Goal: Transaction & Acquisition: Purchase product/service

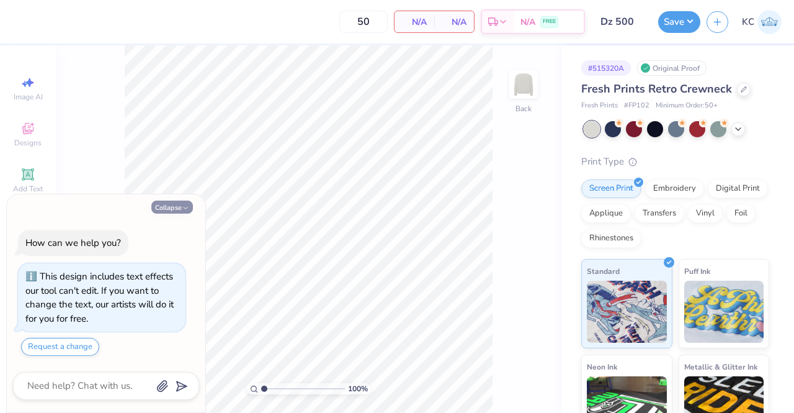
click at [179, 209] on button "Collapse" at bounding box center [172, 206] width 42 height 13
type textarea "x"
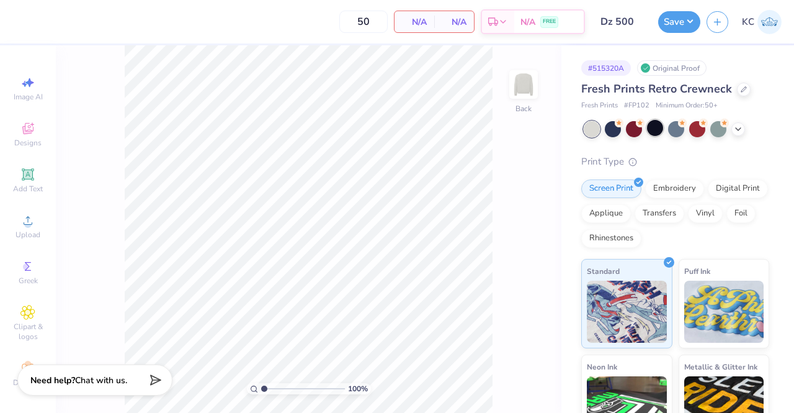
click at [652, 128] on div at bounding box center [655, 128] width 16 height 16
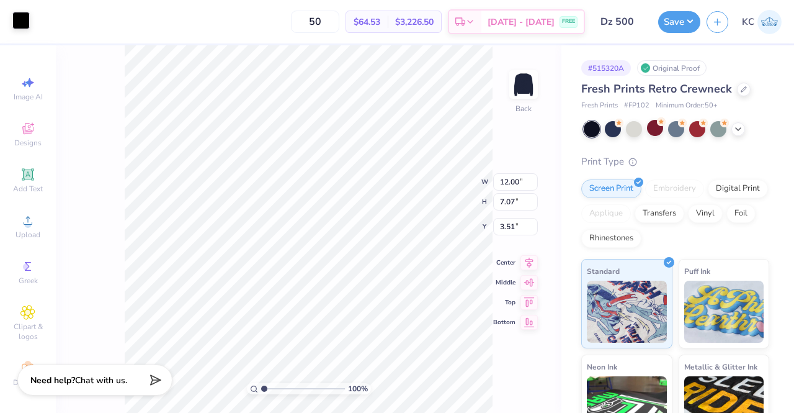
click at [19, 22] on div at bounding box center [20, 20] width 17 height 17
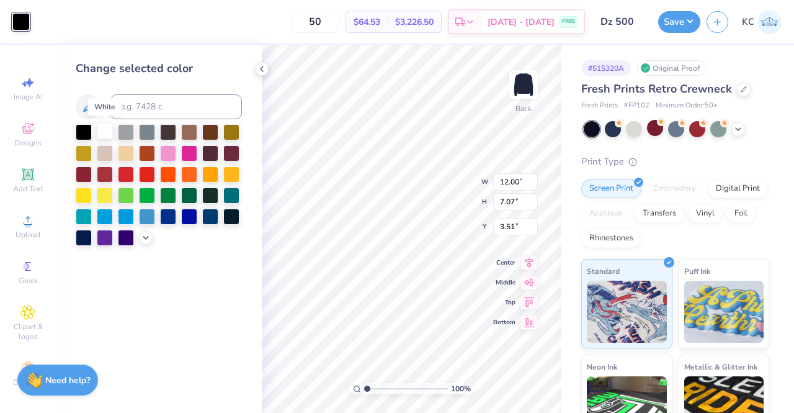
click at [109, 131] on div at bounding box center [105, 131] width 16 height 16
click at [499, 379] on icon at bounding box center [503, 378] width 12 height 12
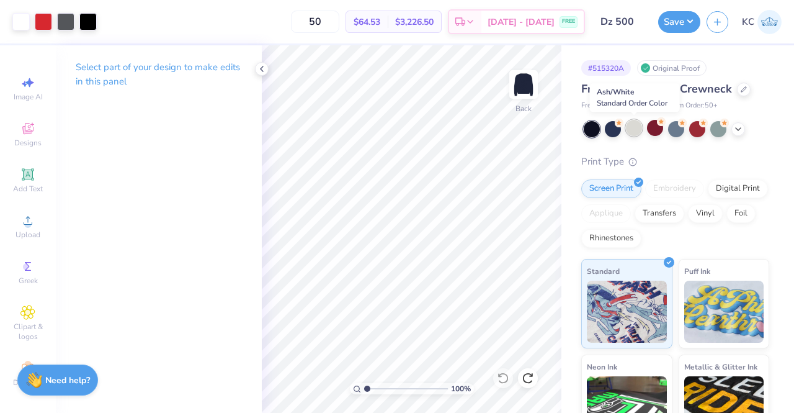
click at [630, 130] on div at bounding box center [634, 128] width 16 height 16
click at [660, 128] on div at bounding box center [655, 128] width 16 height 16
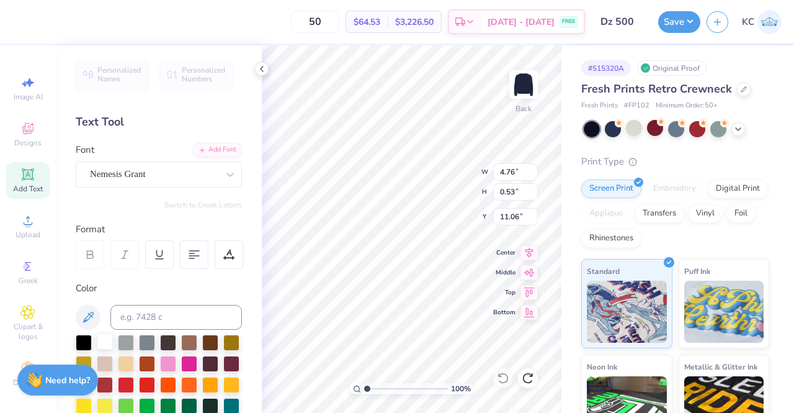
click at [99, 337] on div at bounding box center [105, 341] width 16 height 16
type input "4.74"
type input "0.52"
type input "11.08"
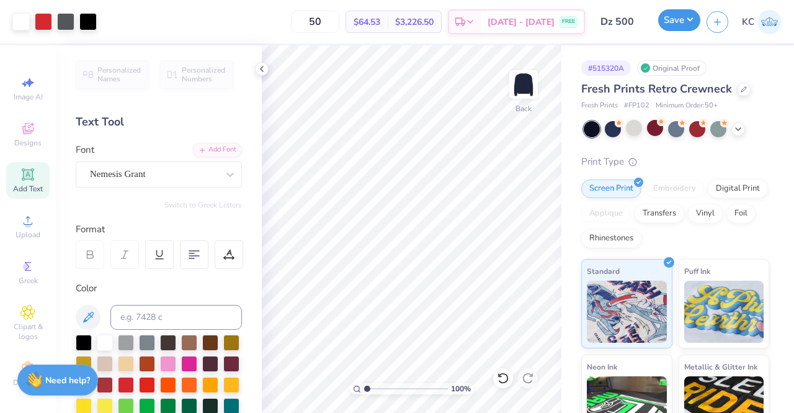
click at [678, 19] on button "Save" at bounding box center [679, 20] width 42 height 22
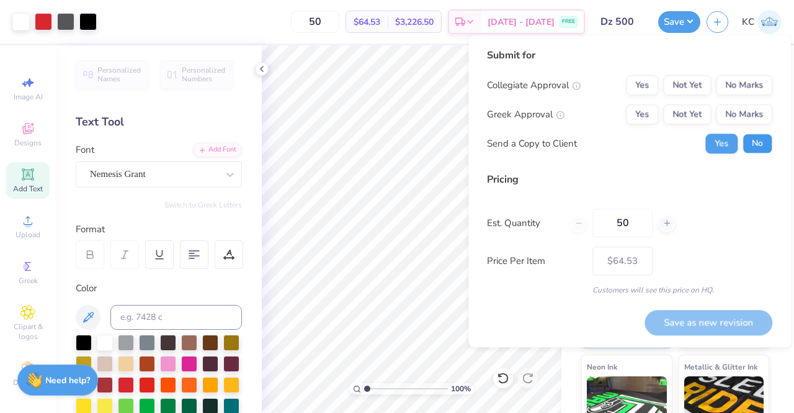
click at [747, 140] on button "No" at bounding box center [758, 143] width 30 height 20
click at [682, 90] on button "Not Yet" at bounding box center [687, 85] width 48 height 20
click at [693, 120] on button "Not Yet" at bounding box center [687, 114] width 48 height 20
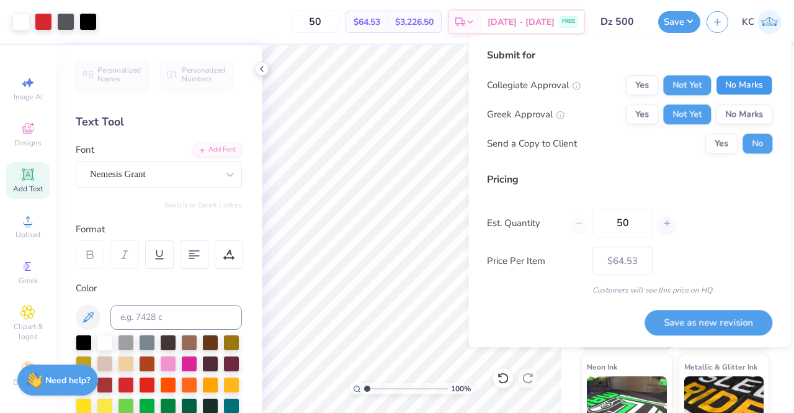
click at [747, 86] on button "No Marks" at bounding box center [744, 85] width 56 height 20
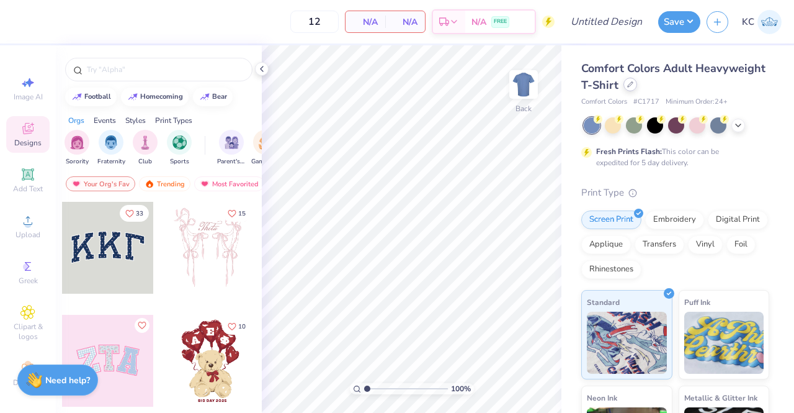
click at [637, 87] on div at bounding box center [631, 85] width 14 height 14
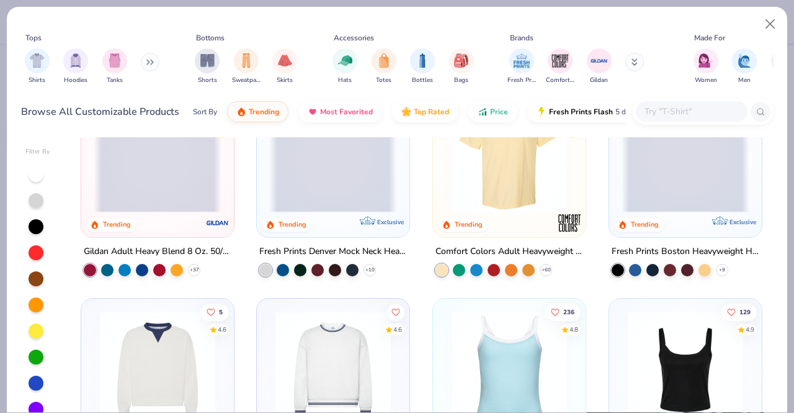
scroll to position [164, 0]
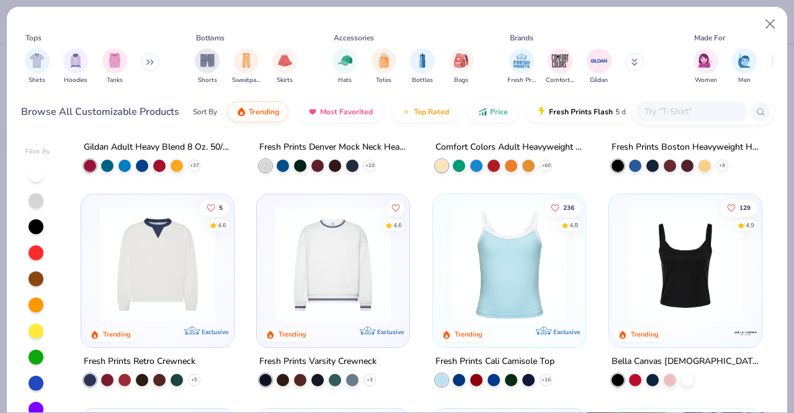
click at [182, 292] on img at bounding box center [158, 264] width 128 height 115
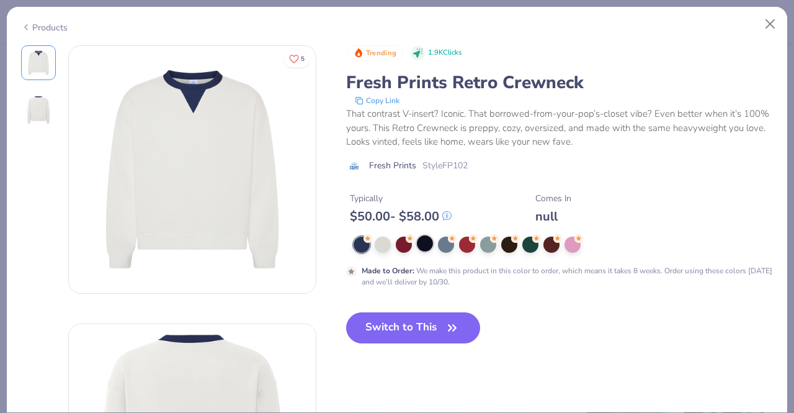
click at [426, 239] on div at bounding box center [425, 243] width 16 height 16
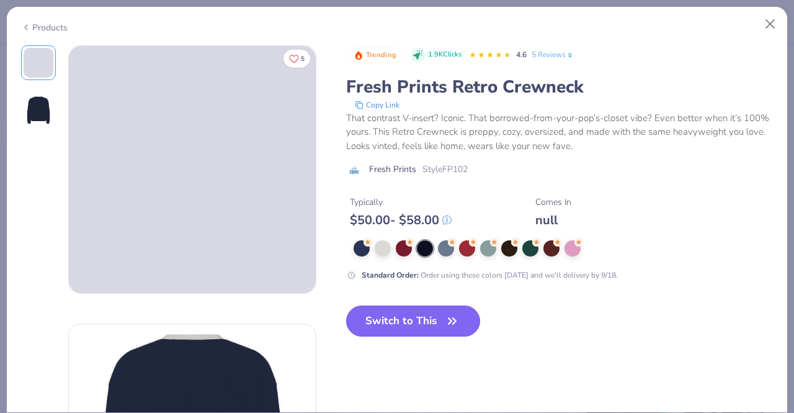
click at [408, 316] on button "Switch to This" at bounding box center [413, 320] width 135 height 31
type input "50"
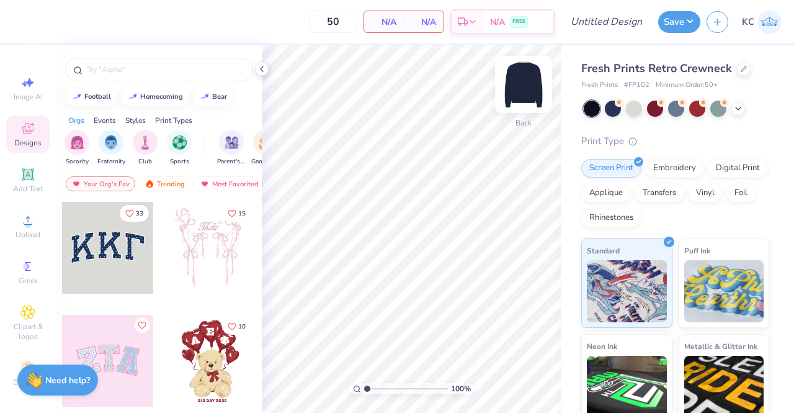
click at [523, 81] on img at bounding box center [524, 85] width 50 height 50
click at [521, 94] on img at bounding box center [524, 85] width 50 height 50
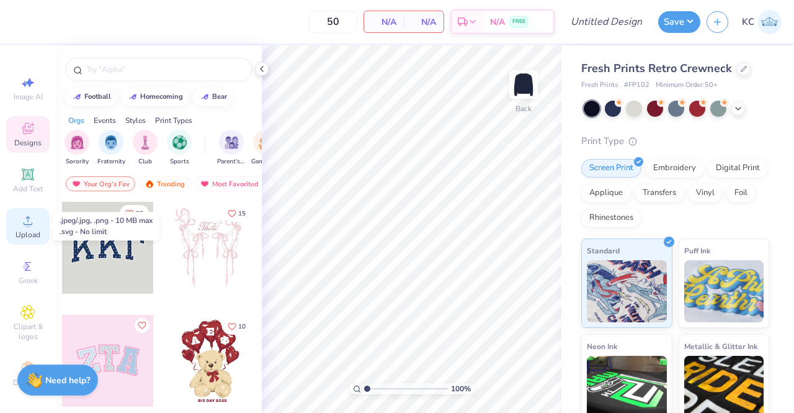
click at [20, 224] on icon at bounding box center [27, 220] width 15 height 15
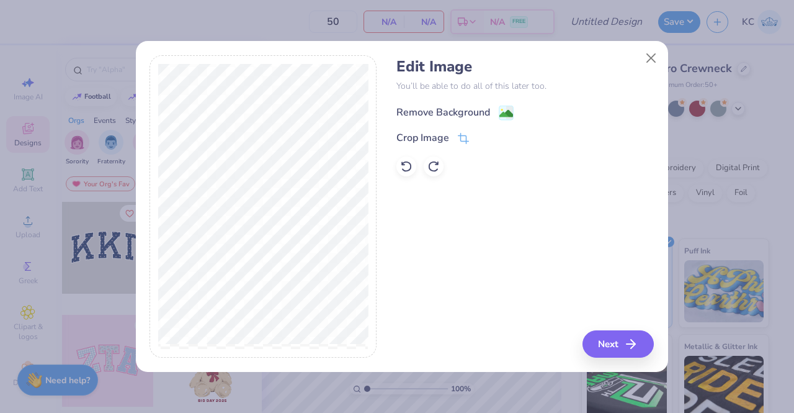
click at [439, 110] on div "Remove Background" at bounding box center [444, 112] width 94 height 15
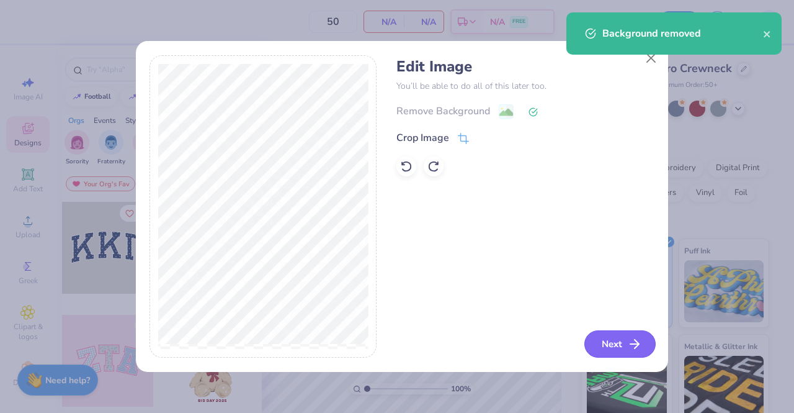
click at [617, 349] on button "Next" at bounding box center [620, 343] width 71 height 27
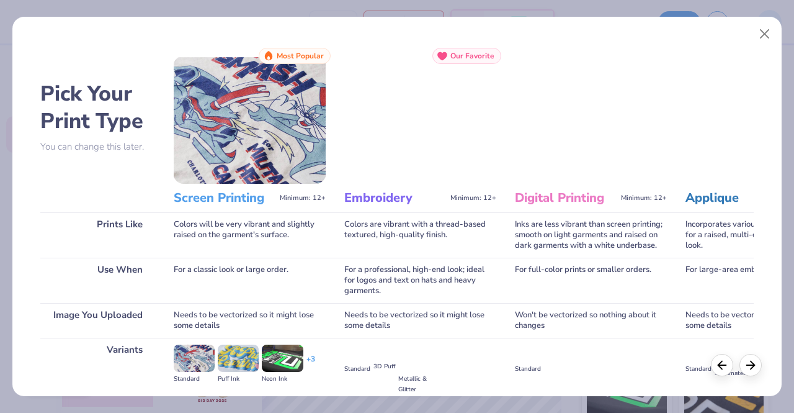
scroll to position [143, 0]
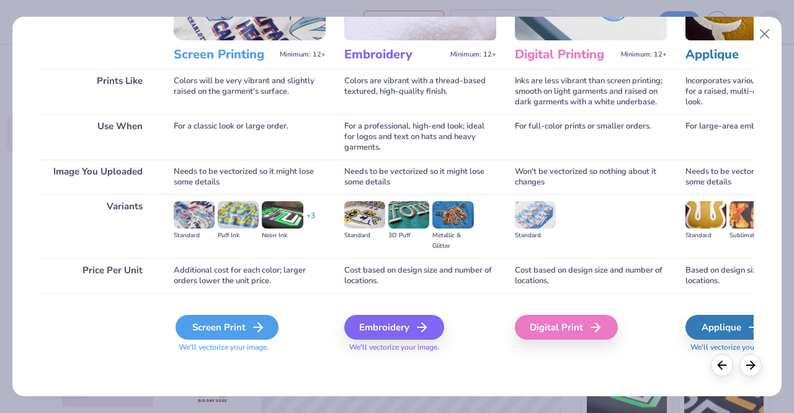
click at [251, 315] on div "Screen Print" at bounding box center [227, 327] width 103 height 25
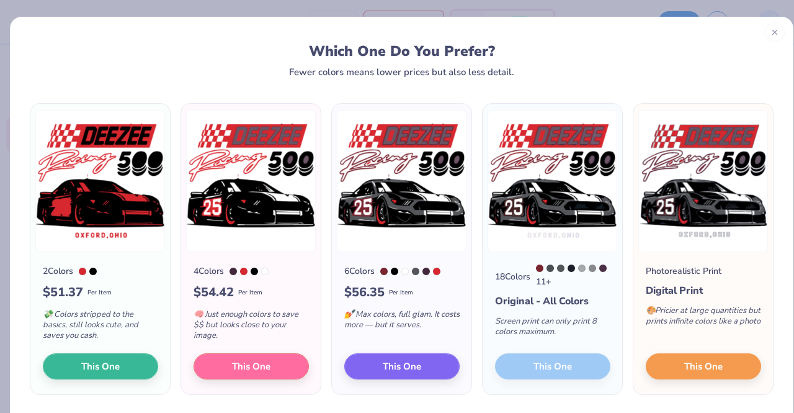
click at [773, 34] on line at bounding box center [775, 32] width 4 height 4
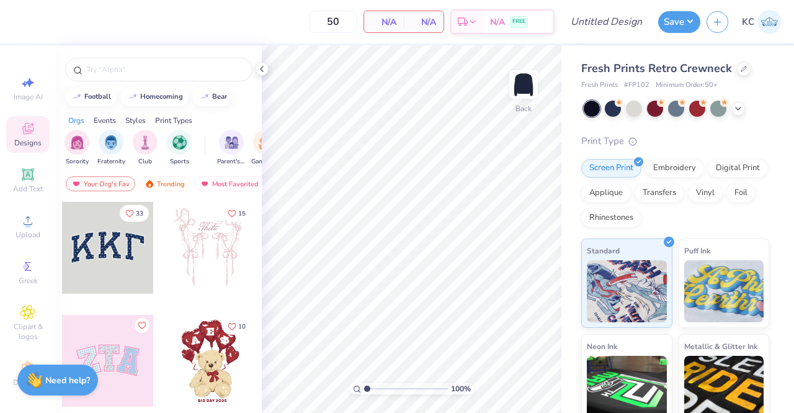
click at [774, 22] on img at bounding box center [770, 22] width 24 height 24
